Goal: Task Accomplishment & Management: Manage account settings

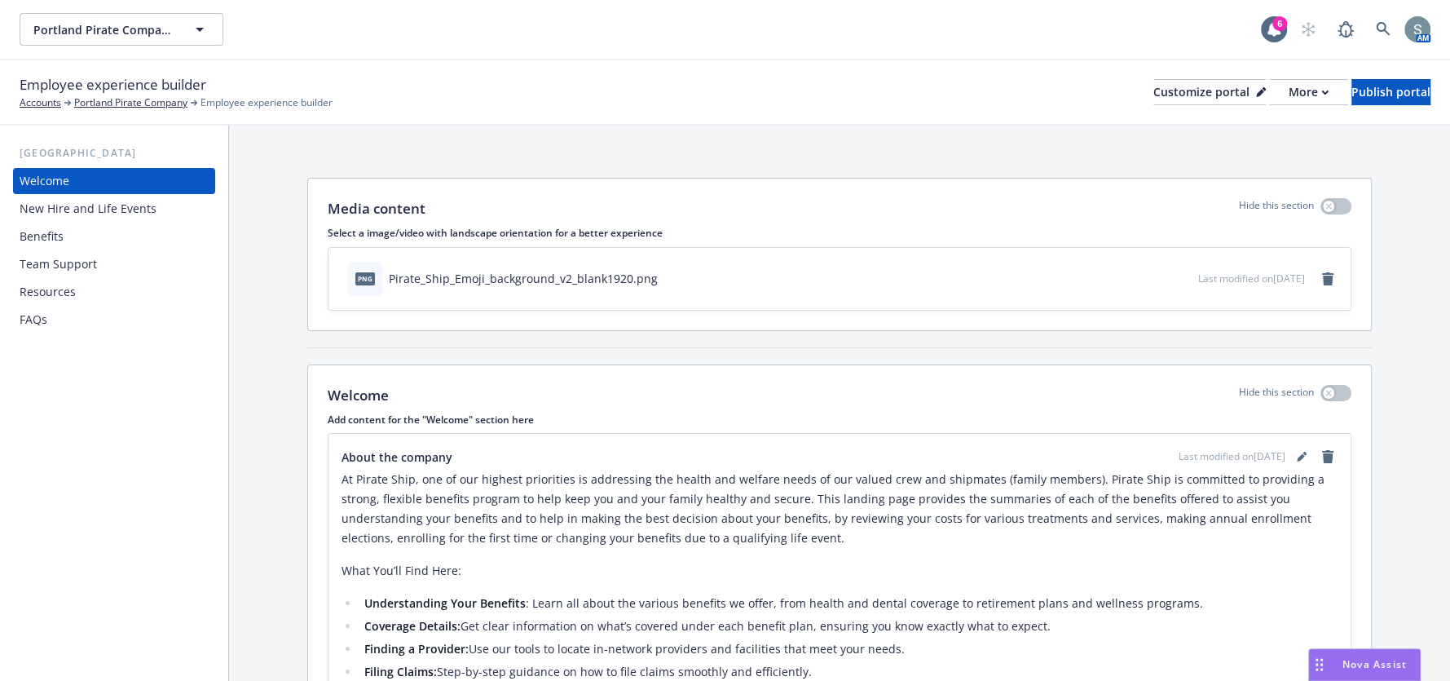
click at [1289, 92] on div "More" at bounding box center [1309, 92] width 40 height 24
click at [1240, 139] on link "Copy preview link" at bounding box center [1222, 128] width 148 height 33
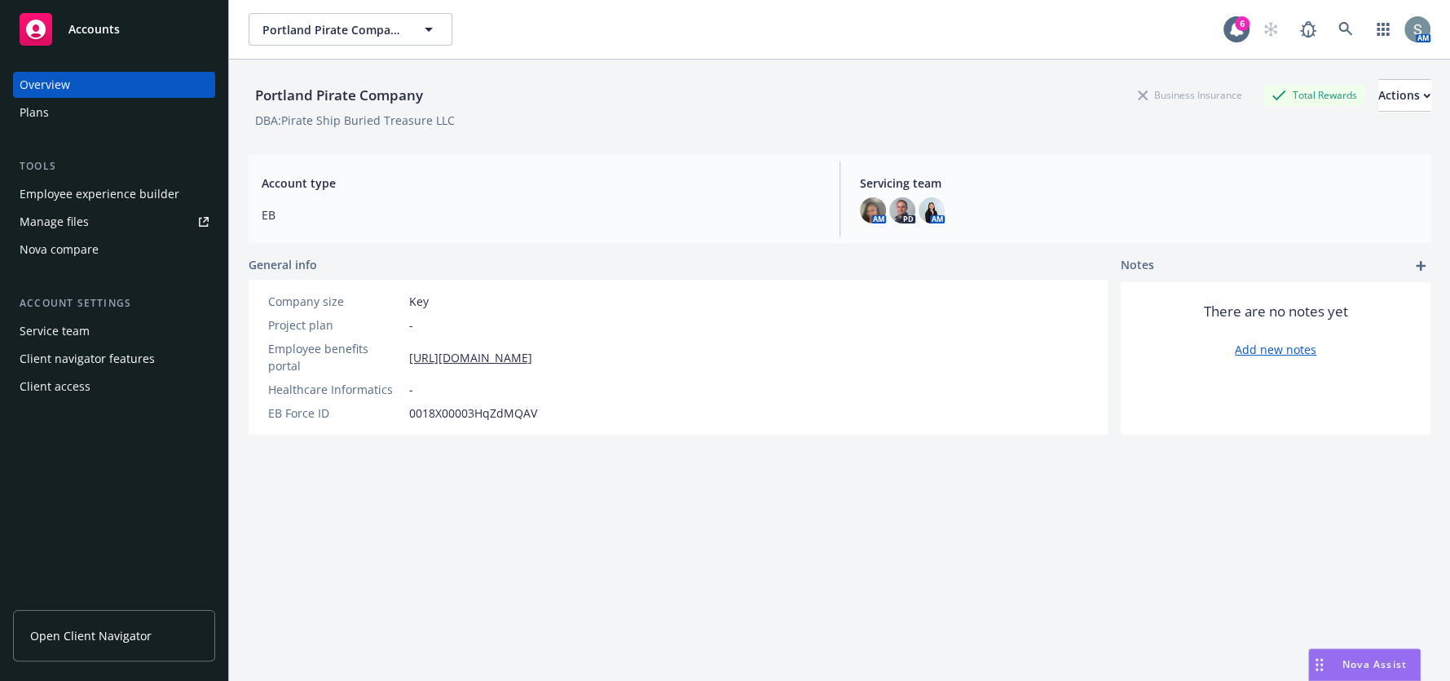
click at [78, 226] on div "Manage files" at bounding box center [54, 222] width 69 height 26
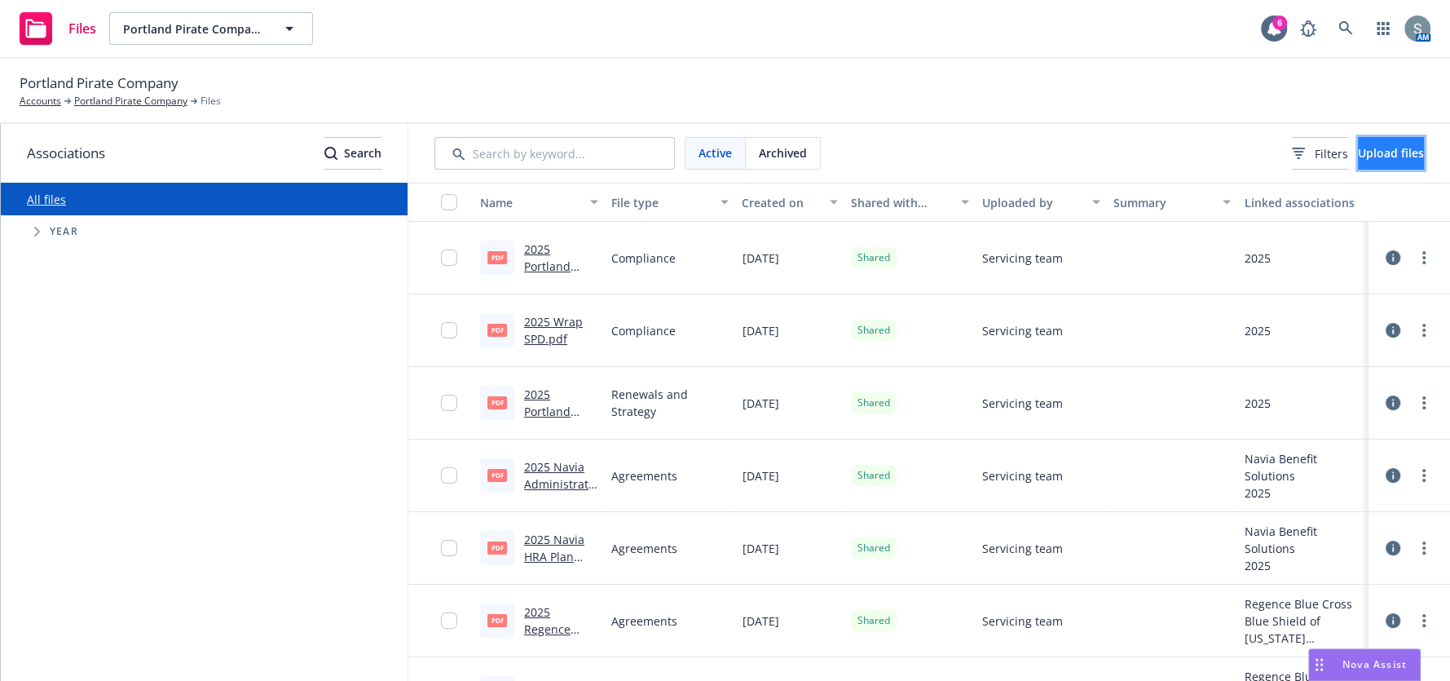
click at [1364, 161] on button "Upload files" at bounding box center [1391, 153] width 66 height 33
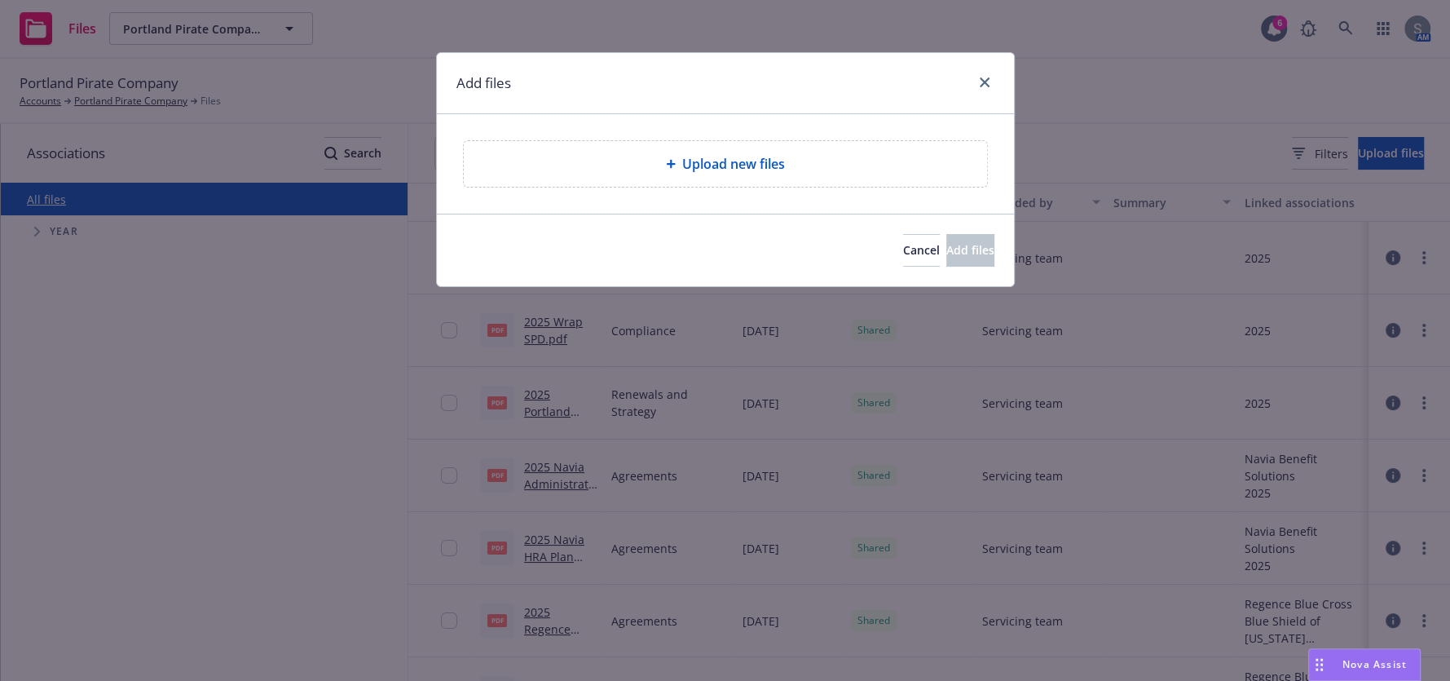
click at [753, 158] on span "Upload new files" at bounding box center [733, 164] width 103 height 20
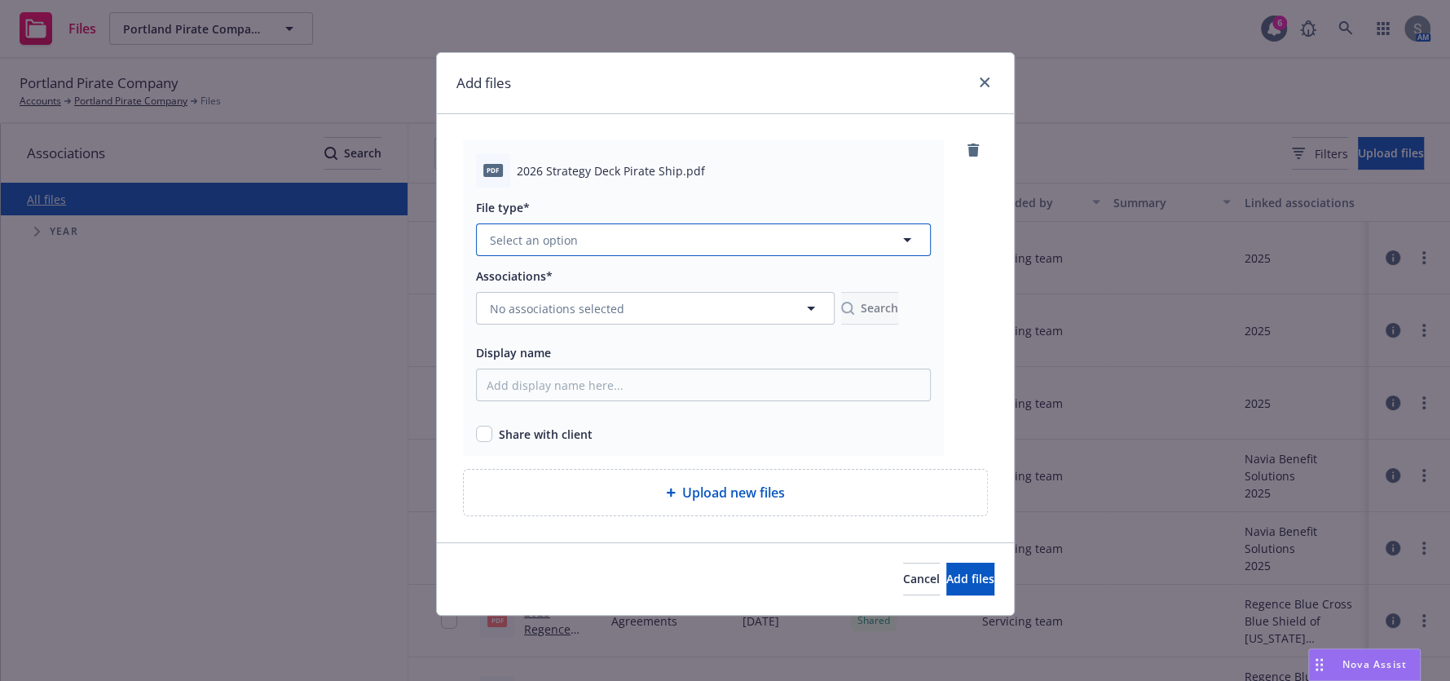
click at [639, 250] on button "Select an option" at bounding box center [703, 239] width 455 height 33
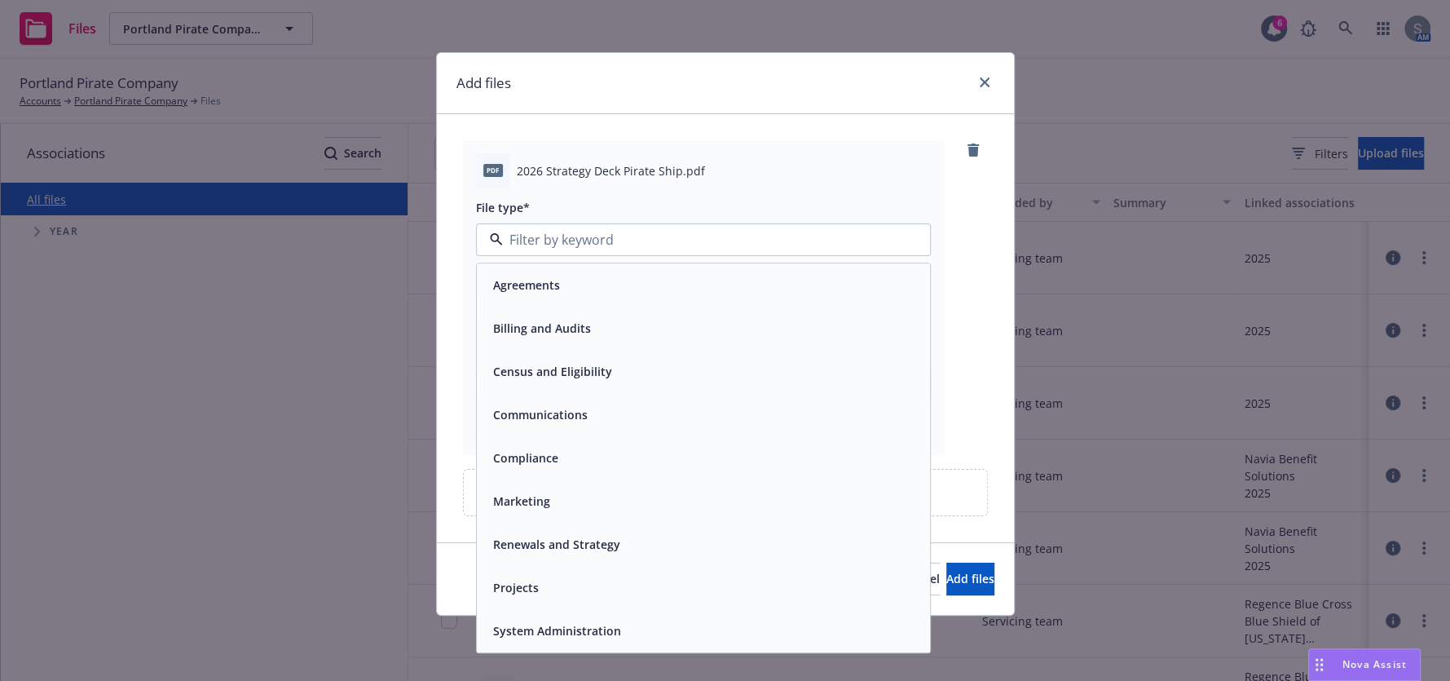
click at [598, 542] on span "Renewals and Strategy" at bounding box center [556, 544] width 127 height 17
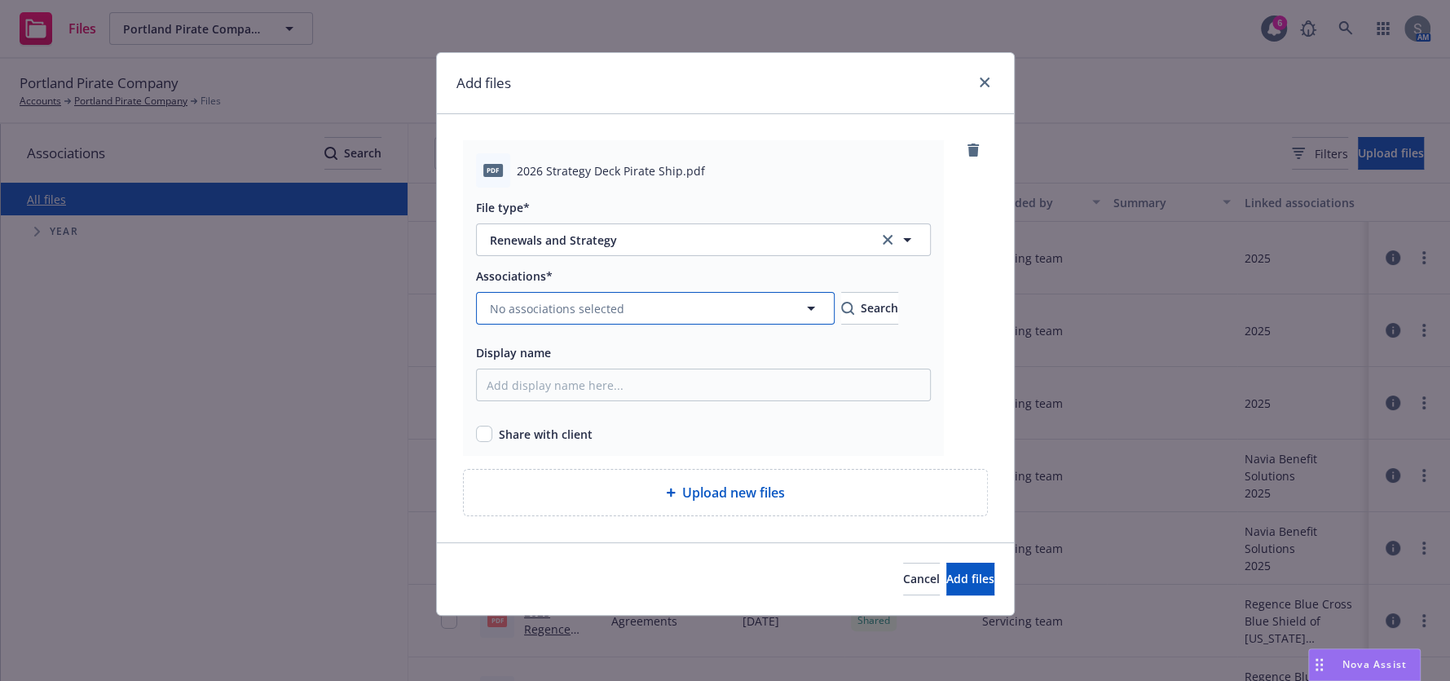
click at [594, 306] on span "No associations selected" at bounding box center [557, 308] width 134 height 17
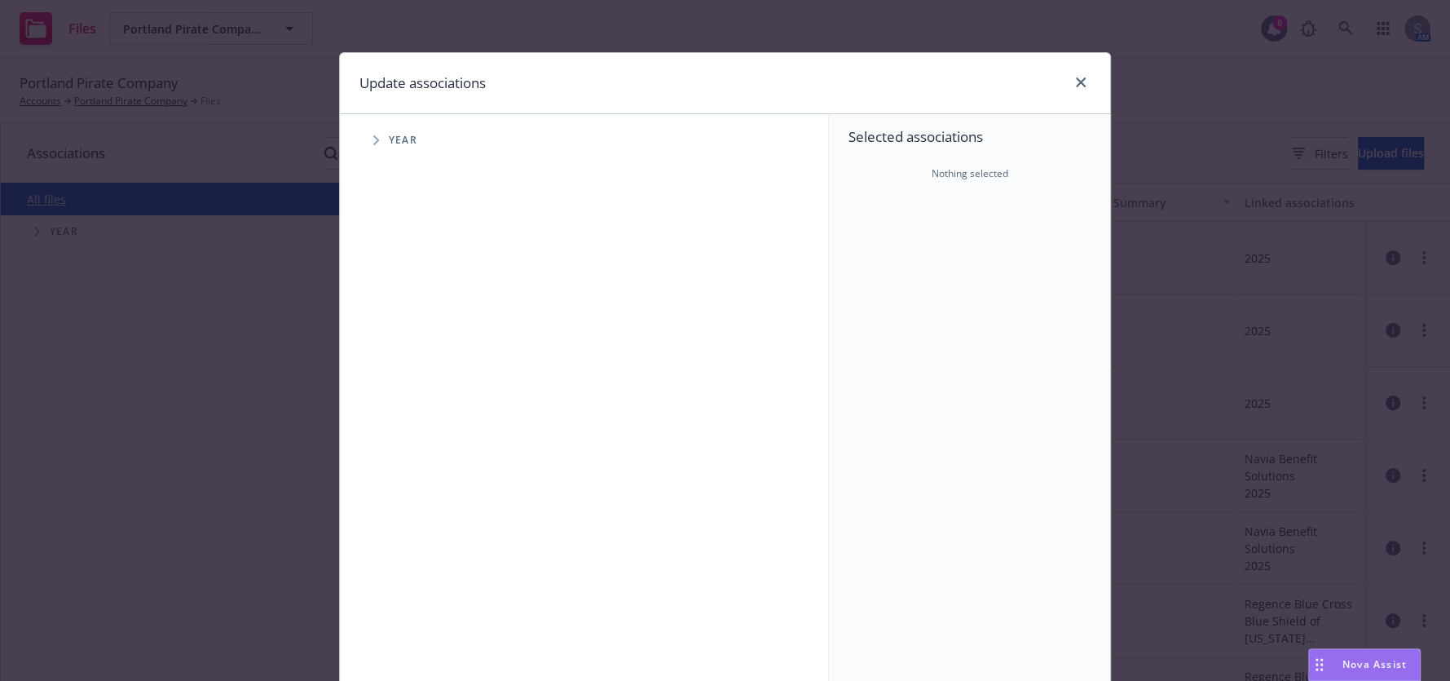
click at [363, 137] on span "Tree Example" at bounding box center [376, 140] width 26 height 26
click at [412, 397] on input "Tree Example" at bounding box center [417, 401] width 16 height 16
checkbox input "true"
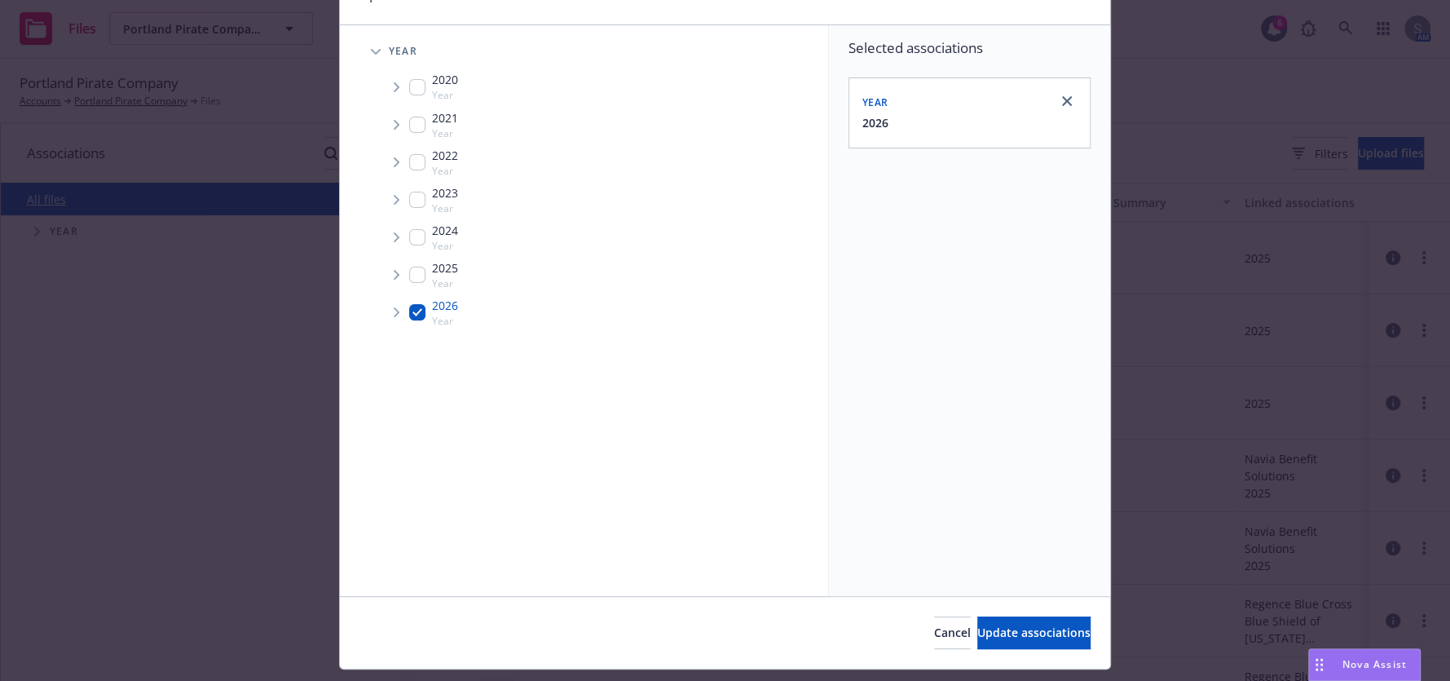
scroll to position [130, 0]
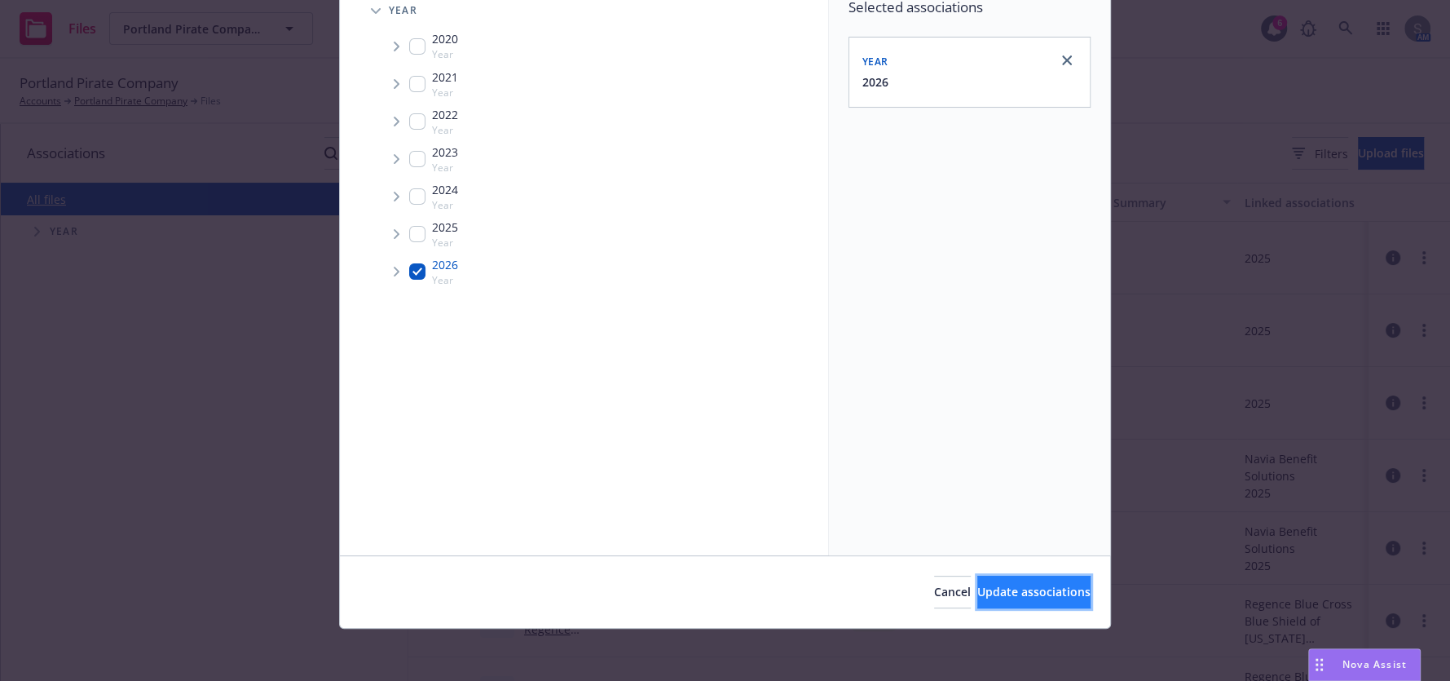
click at [1023, 586] on span "Update associations" at bounding box center [1033, 591] width 113 height 15
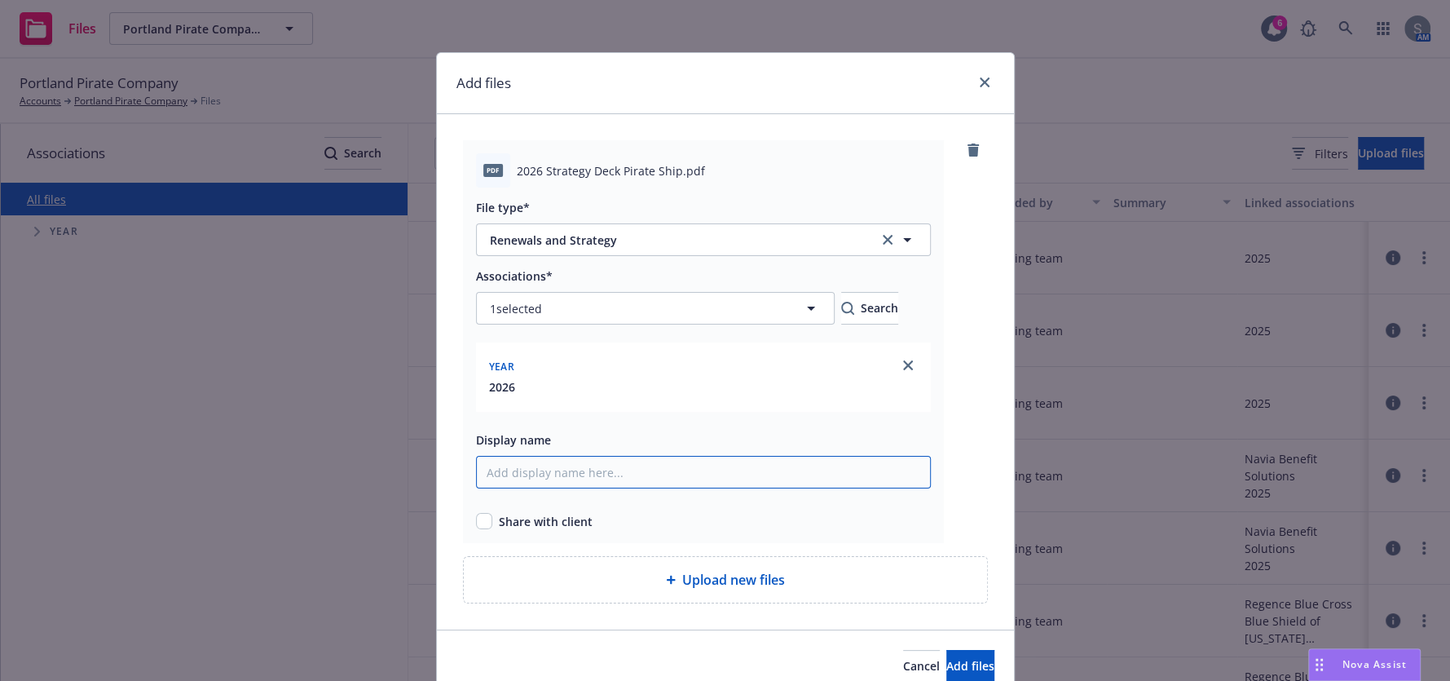
click at [575, 477] on input "Display name" at bounding box center [703, 472] width 455 height 33
click at [527, 521] on span "Share with client" at bounding box center [546, 521] width 94 height 17
click at [487, 516] on div "Share with client" at bounding box center [703, 521] width 455 height 17
click at [521, 483] on input "Display name" at bounding box center [703, 472] width 455 height 33
click at [487, 518] on div "Share with client" at bounding box center [703, 521] width 455 height 17
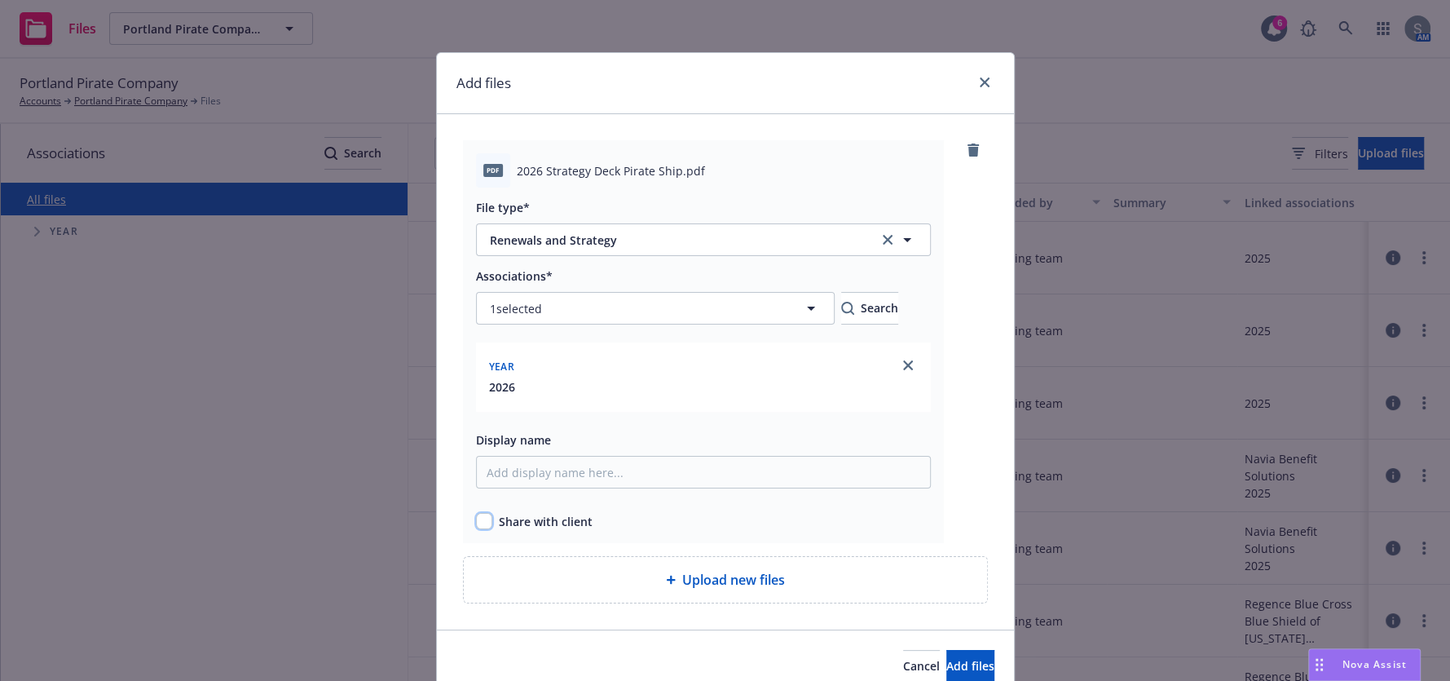
drag, startPoint x: 483, startPoint y: 518, endPoint x: 509, endPoint y: 508, distance: 28.2
click at [483, 518] on input "checkbox" at bounding box center [484, 521] width 16 height 16
checkbox input "true"
click at [524, 483] on input "Display name" at bounding box center [703, 472] width 455 height 33
type input "2026 Pirate Ship Strategy Deck"
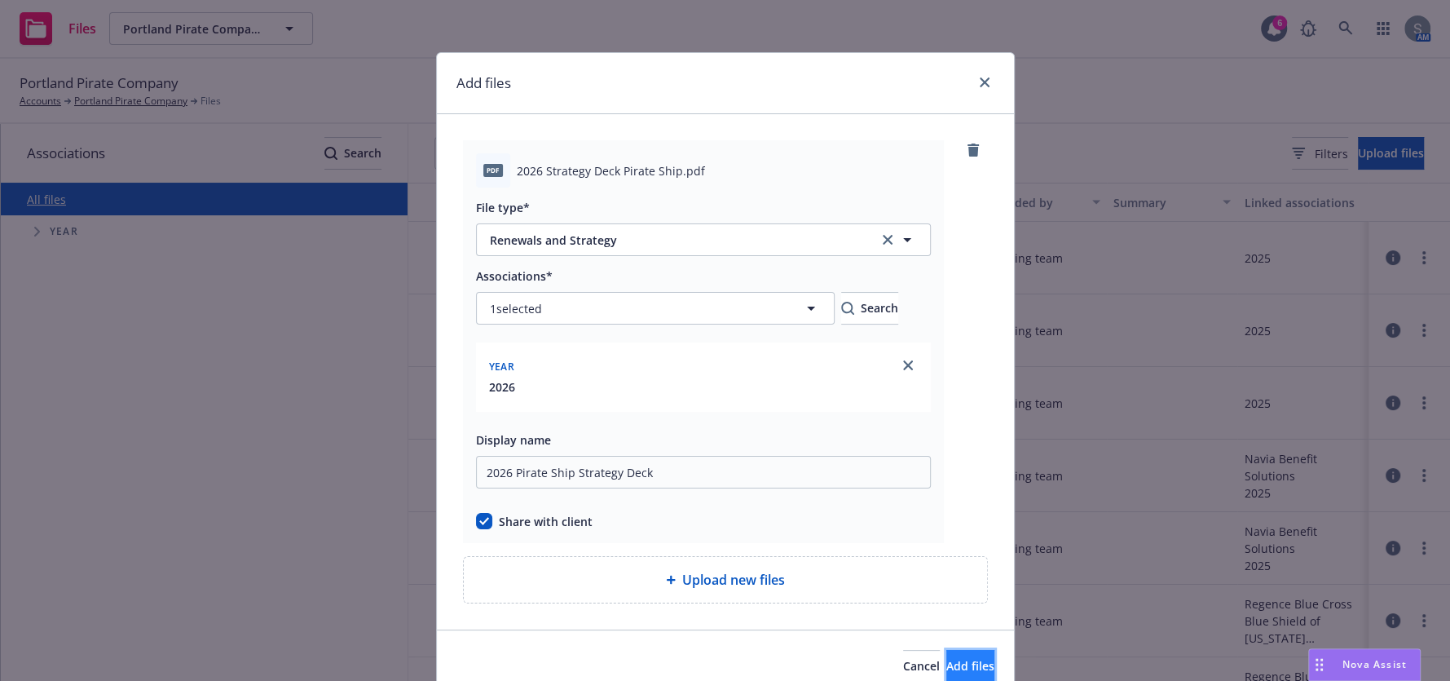
click at [946, 659] on span "Add files" at bounding box center [970, 665] width 48 height 15
